Goal: Task Accomplishment & Management: Use online tool/utility

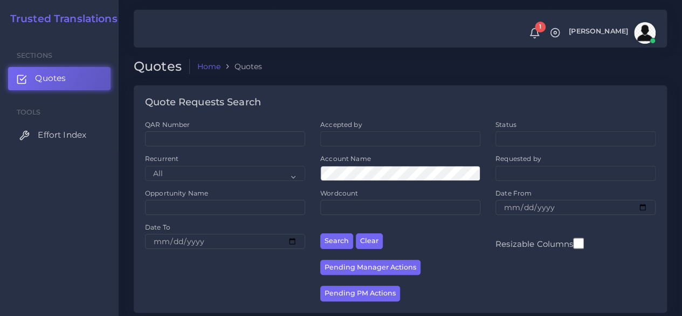
click at [63, 135] on span "Effort Index" at bounding box center [62, 135] width 49 height 12
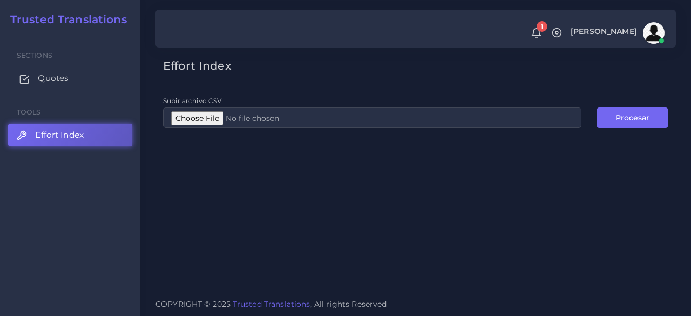
click at [45, 84] on span "Quotes" at bounding box center [53, 78] width 31 height 12
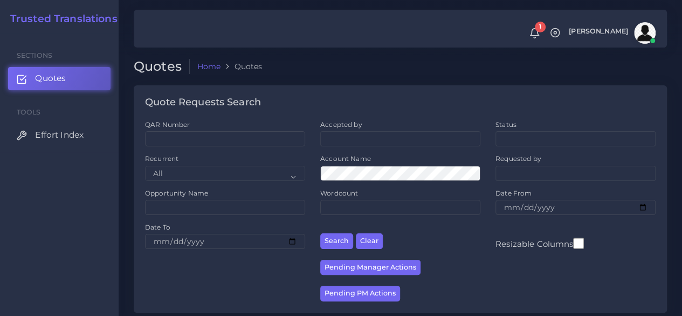
click at [205, 148] on div "QAR Number" at bounding box center [225, 137] width 175 height 34
click at [200, 144] on input "QAR Number" at bounding box center [225, 138] width 160 height 15
paste input "QAR126992"
type input "QAR126992"
click at [320, 233] on button "Search" at bounding box center [336, 241] width 33 height 16
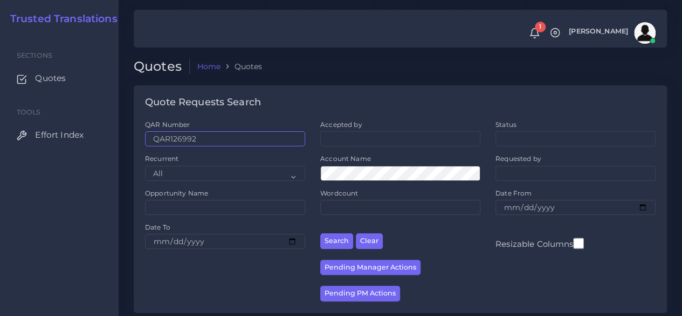
drag, startPoint x: 221, startPoint y: 140, endPoint x: 94, endPoint y: 116, distance: 129.5
click at [94, 116] on body "1 Notifications 1 New Driver Update: Extra Quality renamed to Quality Changed" at bounding box center [341, 158] width 682 height 316
paste input "019"
type input "QAR126019"
click at [320, 233] on button "Search" at bounding box center [336, 241] width 33 height 16
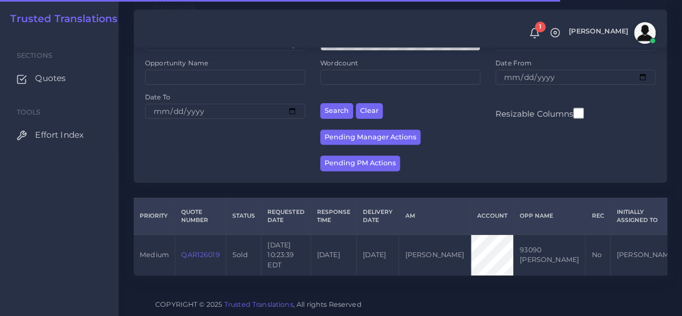
scroll to position [138, 0]
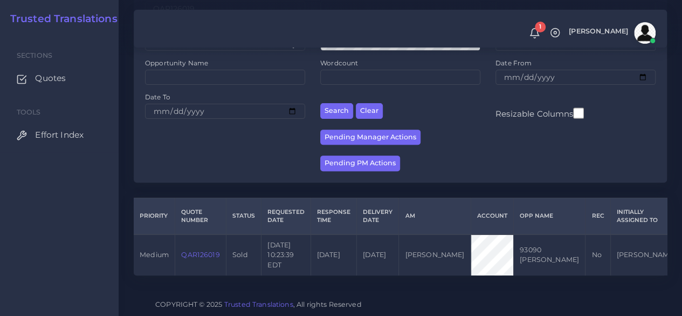
click at [207, 250] on link "QAR126019" at bounding box center [200, 254] width 38 height 8
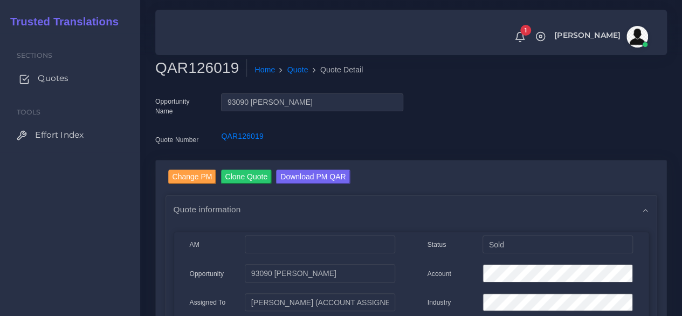
click at [55, 73] on span "Quotes" at bounding box center [53, 78] width 31 height 12
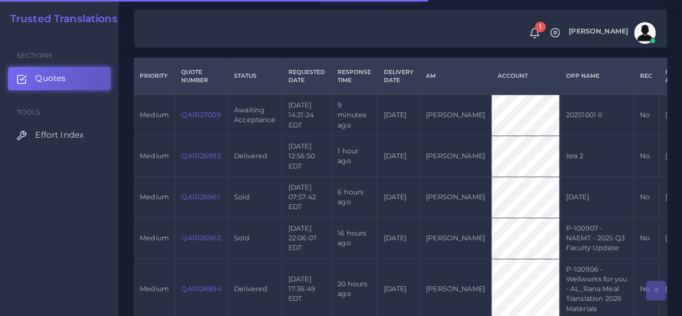
scroll to position [270, 0]
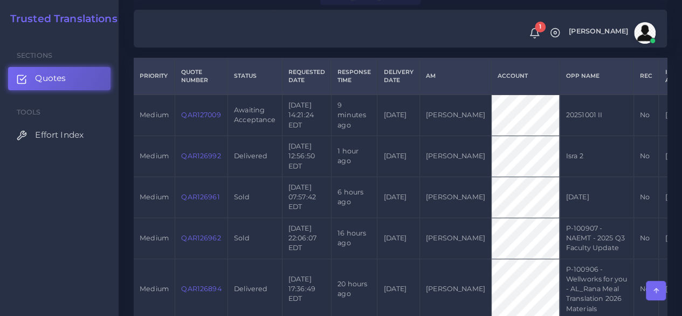
click at [192, 114] on link "QAR127009" at bounding box center [200, 115] width 39 height 8
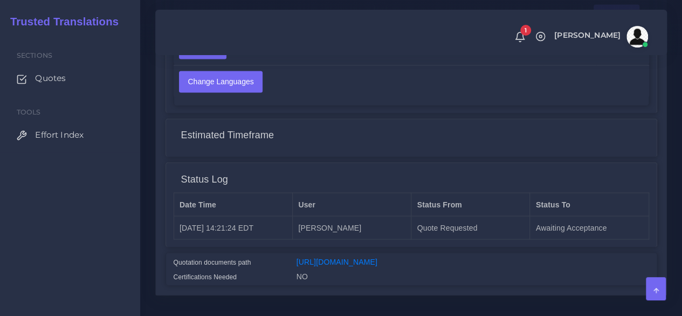
scroll to position [863, 0]
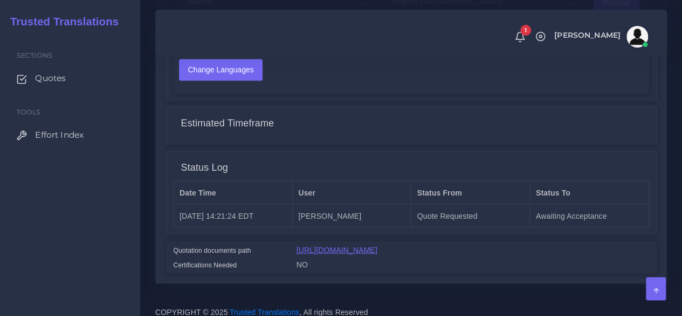
click at [378, 245] on link "[URL][DOMAIN_NAME]" at bounding box center [337, 249] width 81 height 9
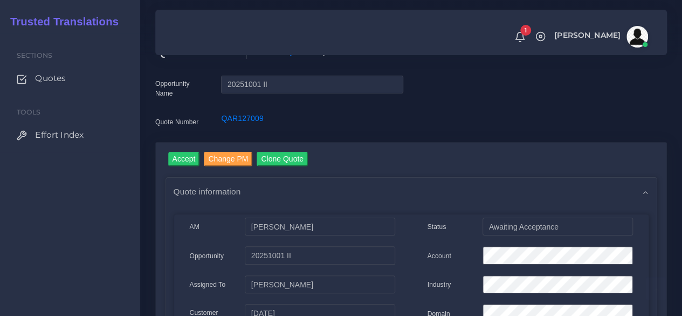
scroll to position [0, 0]
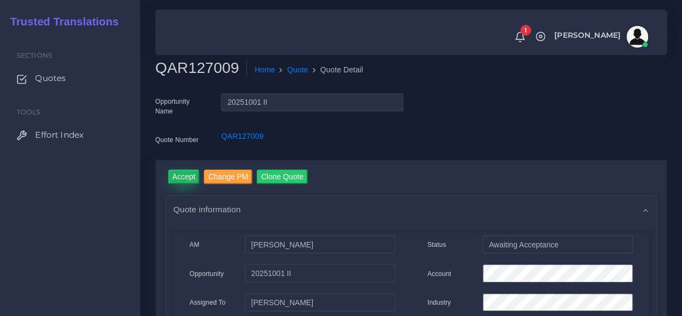
click at [176, 181] on input "Accept" at bounding box center [184, 176] width 32 height 15
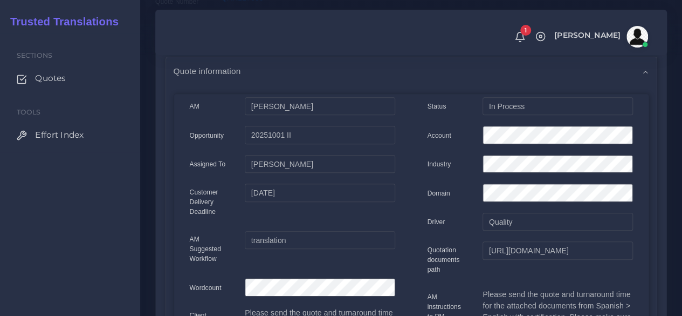
scroll to position [108, 0]
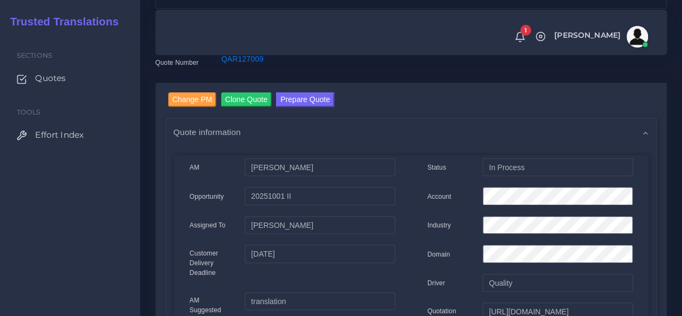
click at [305, 107] on link "Prepare Quote" at bounding box center [305, 100] width 58 height 17
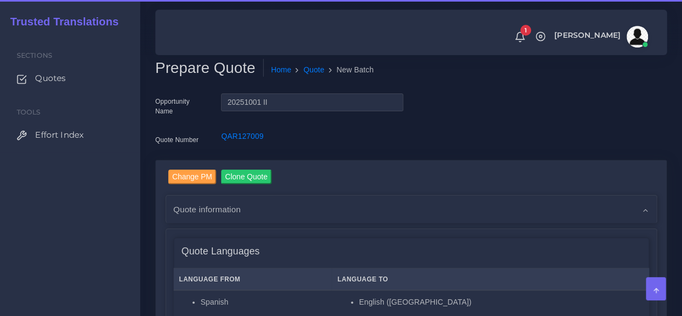
scroll to position [216, 0]
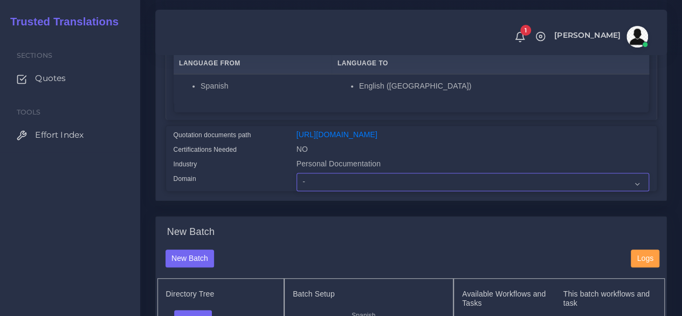
click at [325, 191] on select "- Advertising and Media Agriculture, Forestry and Fishing Architecture, Buildin…" at bounding box center [473, 182] width 353 height 18
select select "Personal Documentation"
click at [297, 191] on select "- Advertising and Media Agriculture, Forestry and Fishing Architecture, Buildin…" at bounding box center [473, 182] width 353 height 18
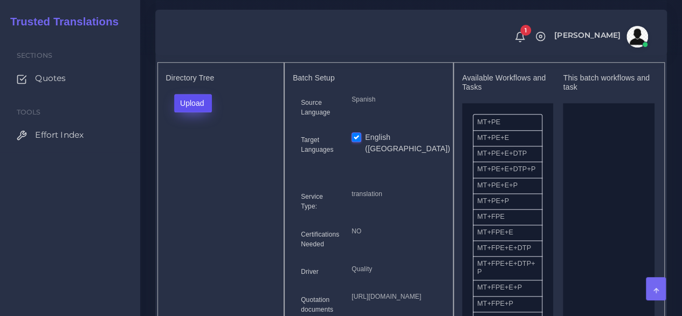
click at [202, 112] on button "Upload" at bounding box center [193, 103] width 38 height 18
click at [203, 151] on label "Files" at bounding box center [212, 143] width 74 height 13
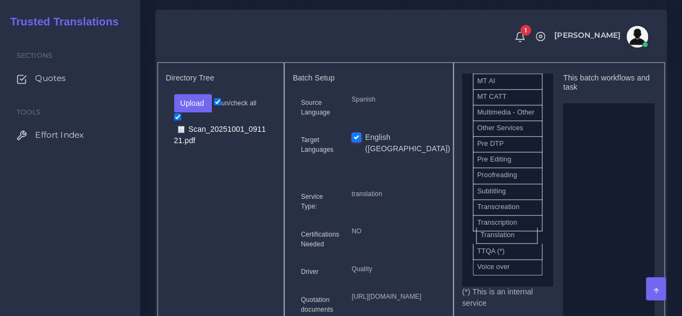
scroll to position [620, 0]
drag, startPoint x: 515, startPoint y: 252, endPoint x: 589, endPoint y: 221, distance: 80.1
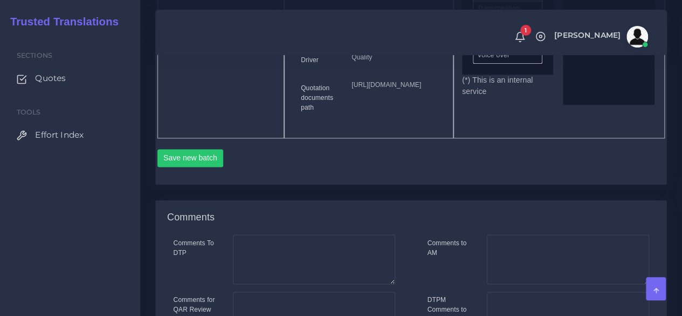
scroll to position [647, 0]
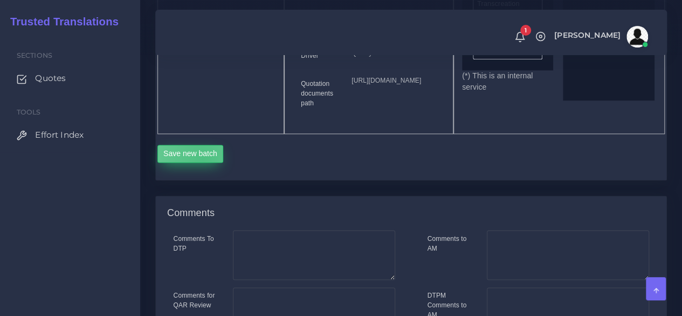
click at [203, 163] on button "Save new batch" at bounding box center [191, 154] width 66 height 18
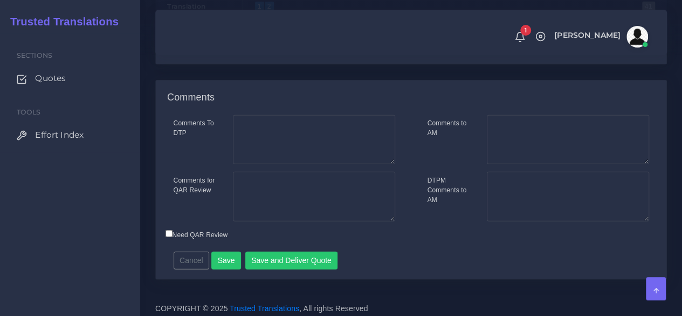
scroll to position [1280, 0]
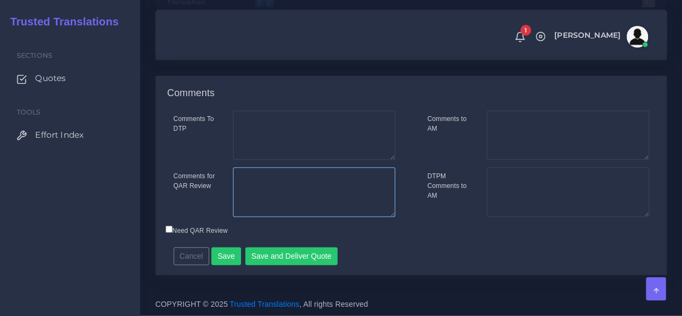
click at [298, 177] on textarea "Comments for QAR Review" at bounding box center [314, 192] width 162 height 50
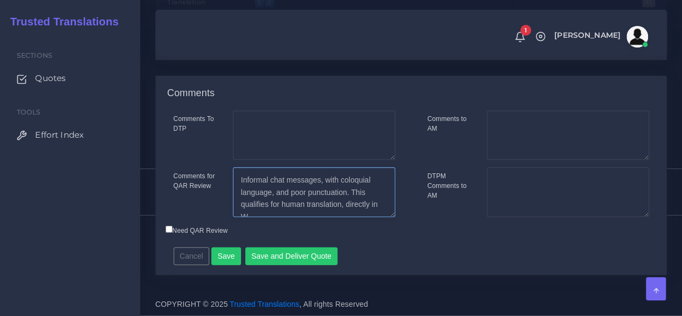
scroll to position [5, 0]
type textarea "Informal chat messages, with coloquial language, and poor punctuation. This qua…"
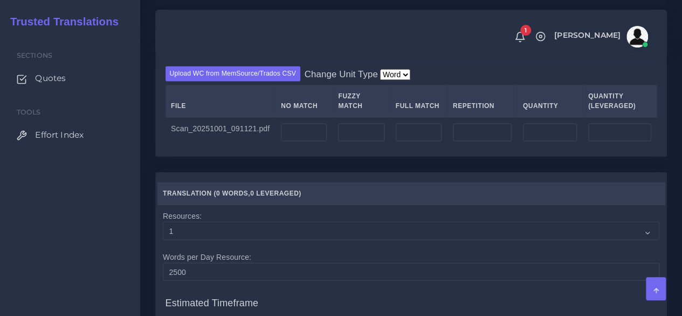
scroll to position [848, 0]
click at [298, 142] on input "number" at bounding box center [304, 133] width 46 height 18
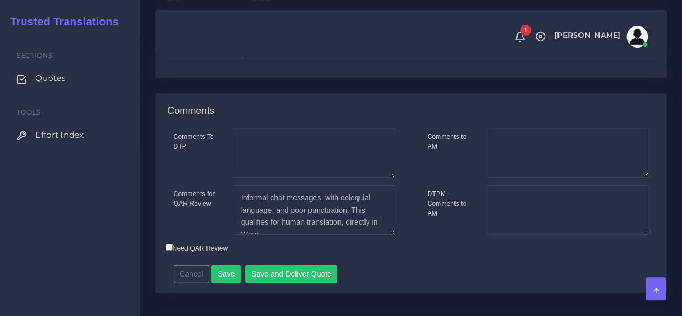
scroll to position [1280, 0]
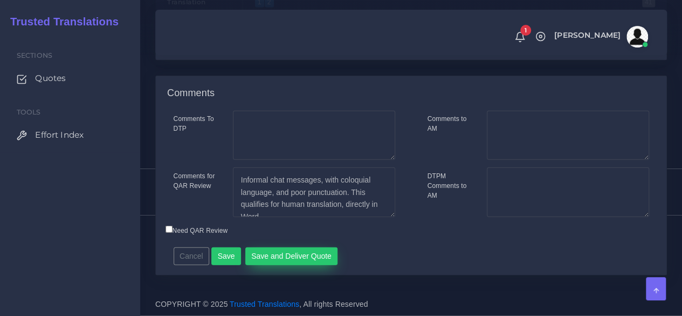
type input "4105"
drag, startPoint x: 321, startPoint y: 254, endPoint x: 428, endPoint y: 197, distance: 121.2
click at [397, 222] on div "Comments To DTP Comments for QAR Review Cancel" at bounding box center [411, 193] width 511 height 164
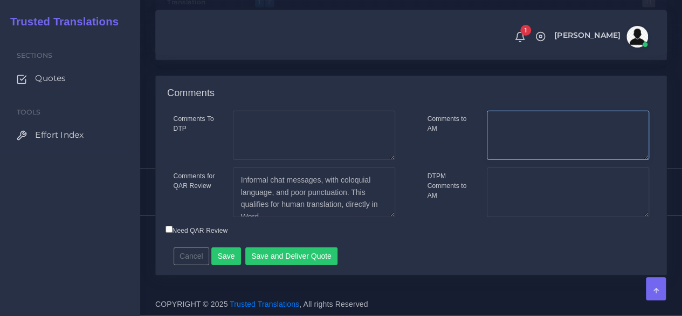
click at [517, 118] on textarea "Comments to AM" at bounding box center [568, 136] width 162 height 50
type textarea "Translation directly in Word"
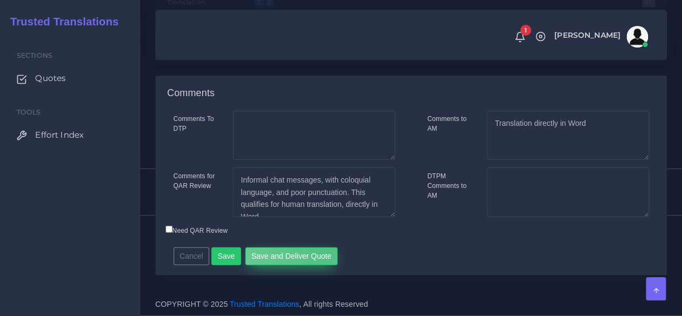
click at [320, 251] on button "Save and Deliver Quote" at bounding box center [291, 256] width 93 height 18
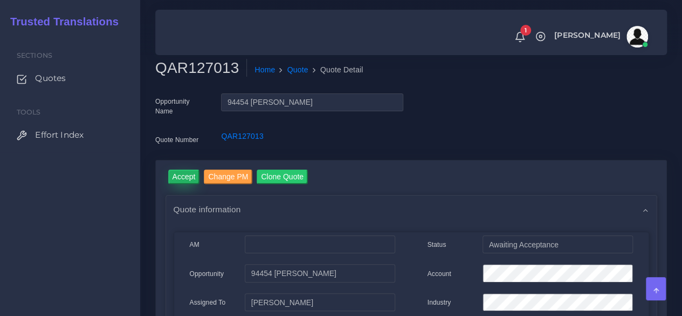
click at [185, 176] on input "Accept" at bounding box center [184, 176] width 32 height 15
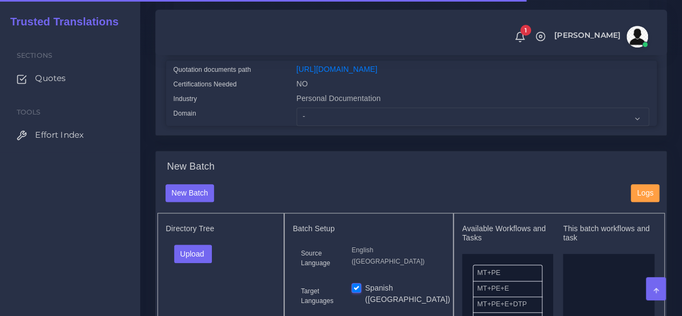
scroll to position [281, 0]
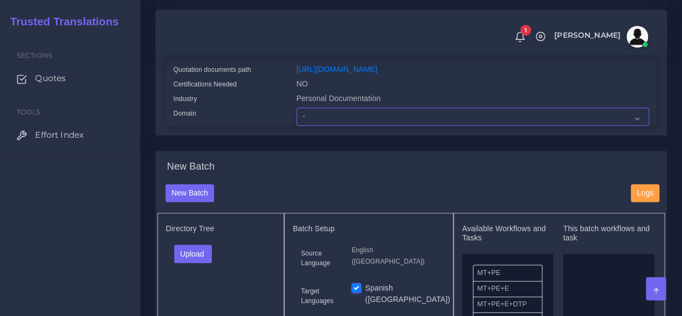
click at [332, 126] on select "- Advertising and Media Agriculture, Forestry and Fishing Architecture, Buildin…" at bounding box center [473, 116] width 353 height 18
select select "Personal Documentation"
click at [297, 126] on select "- Advertising and Media Agriculture, Forestry and Fishing Architecture, Buildin…" at bounding box center [473, 116] width 353 height 18
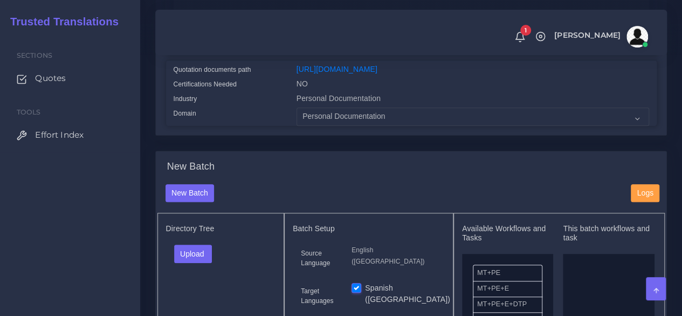
click at [136, 225] on div "Sections Quotes Tools Effort Index" at bounding box center [70, 174] width 140 height 282
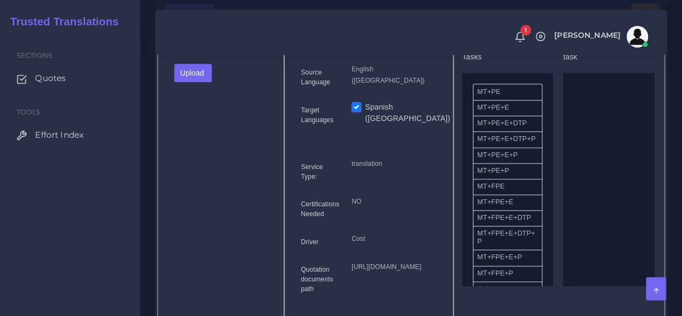
scroll to position [465, 0]
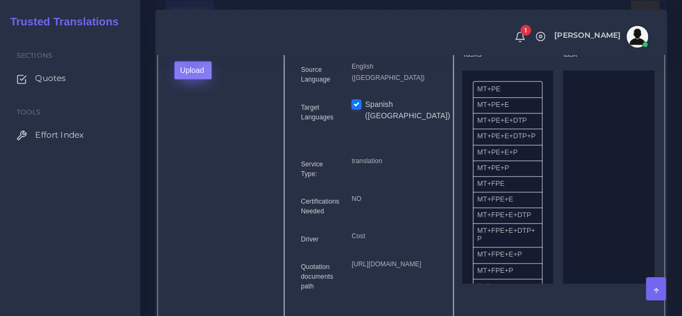
click at [190, 79] on button "Upload" at bounding box center [193, 70] width 38 height 18
click at [201, 118] on label "Files" at bounding box center [212, 110] width 74 height 13
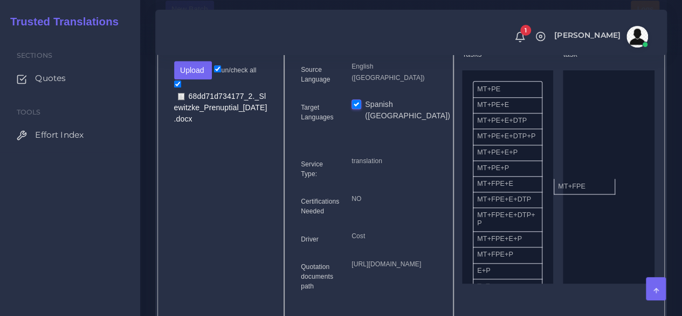
drag, startPoint x: 521, startPoint y: 206, endPoint x: 616, endPoint y: 201, distance: 95.1
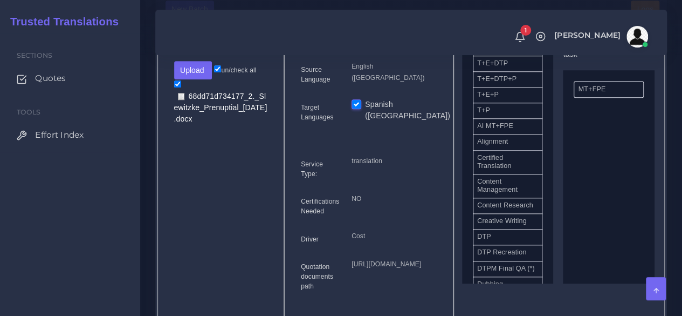
scroll to position [260, 0]
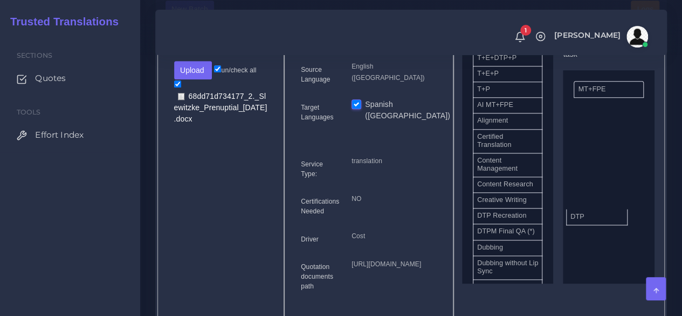
drag, startPoint x: 510, startPoint y: 242, endPoint x: 603, endPoint y: 231, distance: 94.0
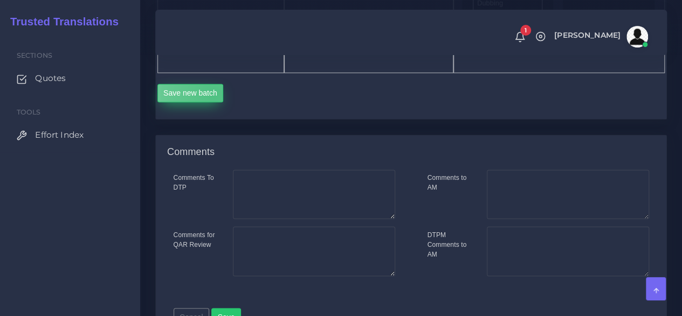
click at [215, 102] on button "Save new batch" at bounding box center [191, 93] width 66 height 18
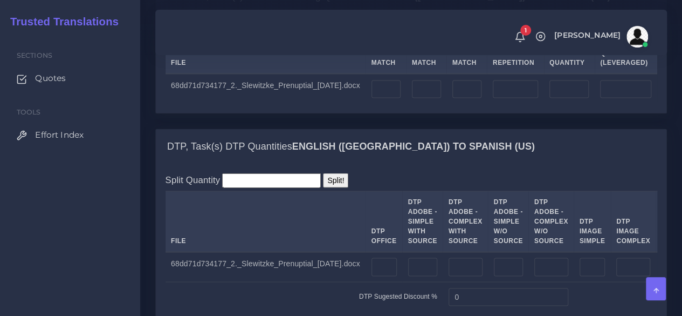
scroll to position [893, 0]
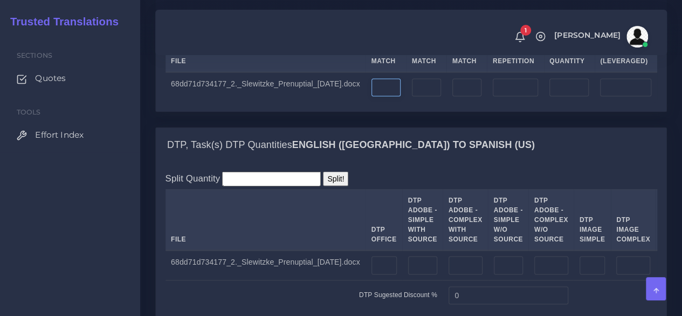
click at [372, 97] on input "number" at bounding box center [386, 87] width 29 height 18
type input "8154"
click at [509, 97] on input "number" at bounding box center [515, 87] width 45 height 18
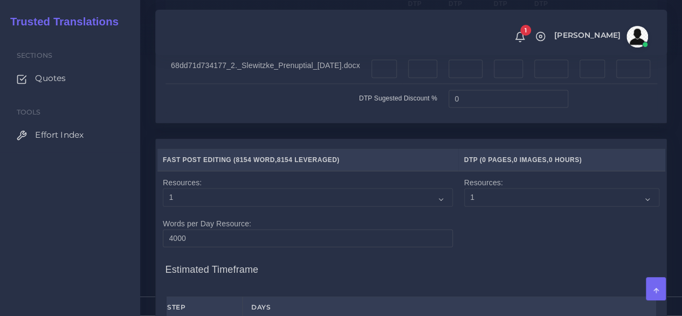
scroll to position [1095, 0]
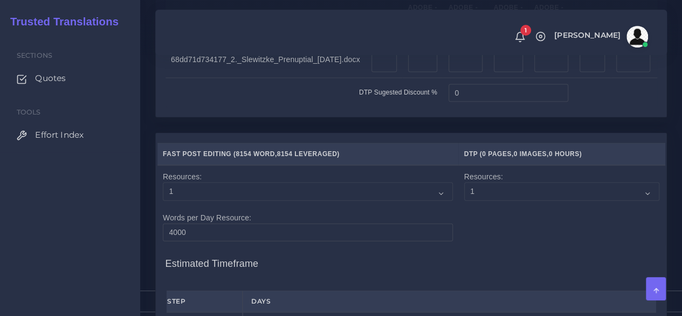
type input "38"
type input "8192"
type input "8163"
click at [372, 72] on input "number" at bounding box center [384, 63] width 25 height 18
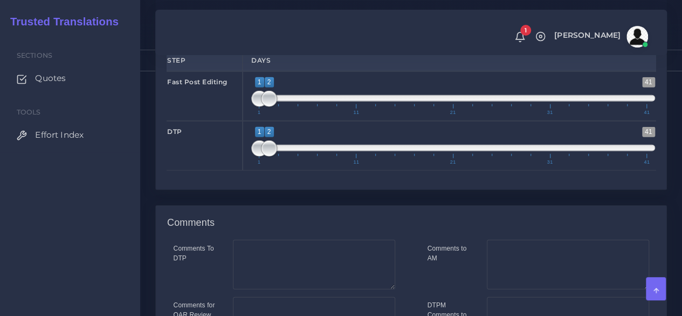
scroll to position [1338, 0]
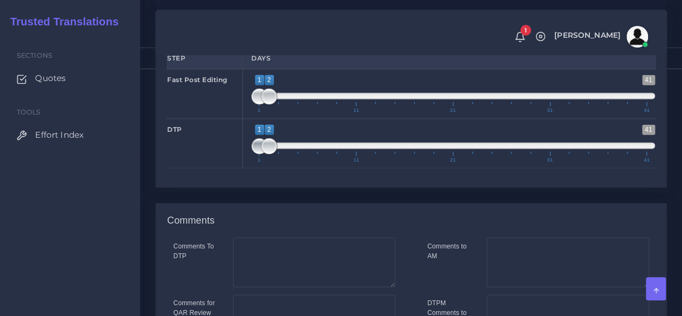
type input "15"
type input "2;2"
drag, startPoint x: 258, startPoint y: 238, endPoint x: 270, endPoint y: 240, distance: 12.6
click at [270, 154] on span at bounding box center [269, 146] width 16 height 16
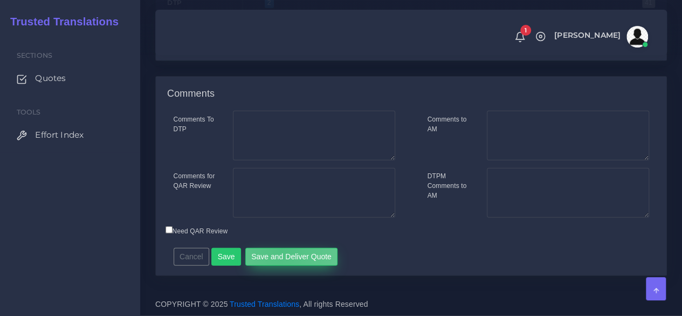
click at [278, 251] on button "Save and Deliver Quote" at bounding box center [291, 257] width 93 height 18
